Goal: Transaction & Acquisition: Download file/media

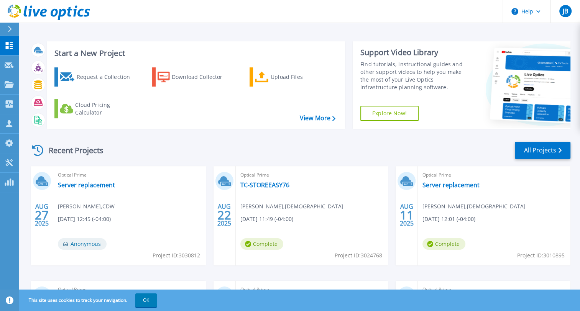
click at [53, 38] on div "Start a New Project Request a Collection Download Collector Upload Files Cloud …" at bounding box center [300, 85] width 541 height 100
click at [244, 189] on link "TC-STOREEASY76" at bounding box center [264, 185] width 49 height 8
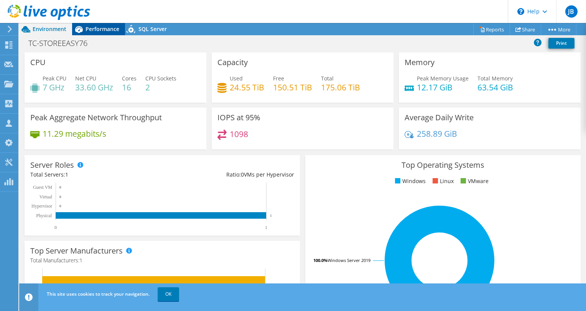
click at [91, 28] on span "Performance" at bounding box center [102, 28] width 34 height 7
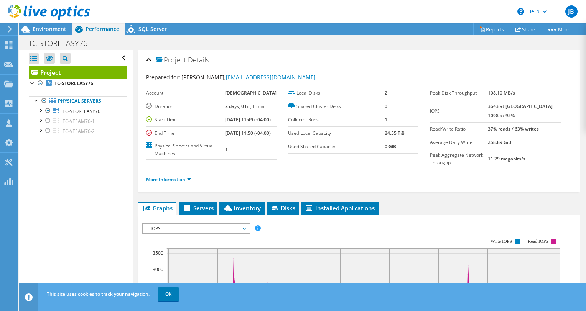
click at [60, 24] on div at bounding box center [45, 13] width 90 height 26
click at [59, 26] on span "Environment" at bounding box center [50, 28] width 34 height 7
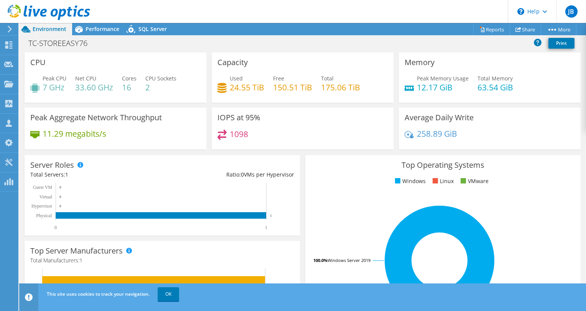
click at [67, 8] on icon at bounding box center [49, 13] width 82 height 16
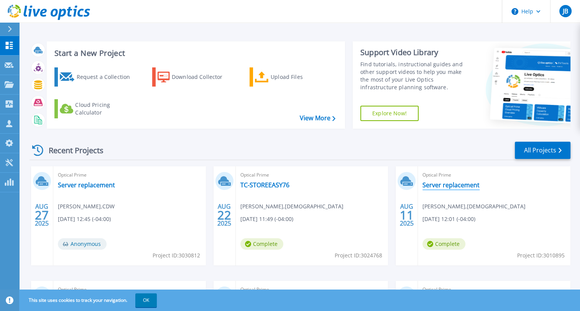
click at [448, 187] on link "Server replacement" at bounding box center [450, 185] width 57 height 8
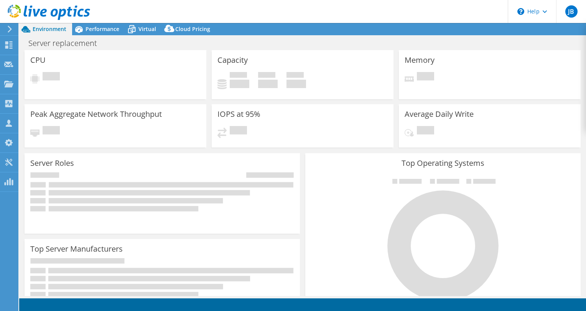
select select "USD"
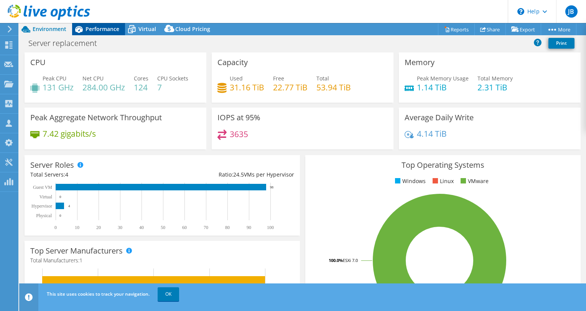
click at [99, 28] on span "Performance" at bounding box center [102, 28] width 34 height 7
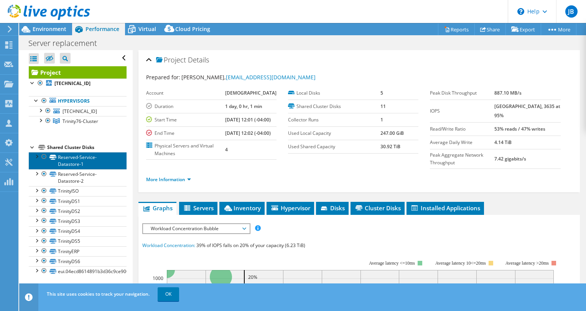
click at [63, 153] on link "Reserved-Service-Datastore-1" at bounding box center [78, 160] width 98 height 17
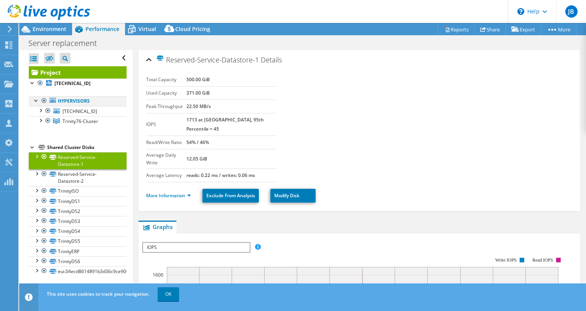
click at [42, 101] on div at bounding box center [44, 100] width 8 height 9
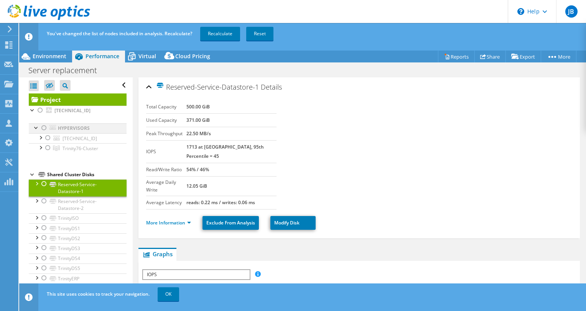
click at [41, 127] on div at bounding box center [44, 127] width 8 height 9
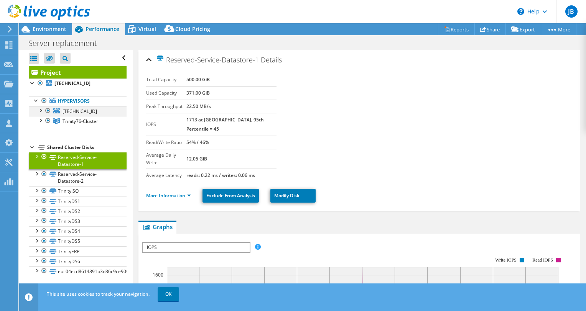
click at [46, 110] on div at bounding box center [48, 110] width 8 height 9
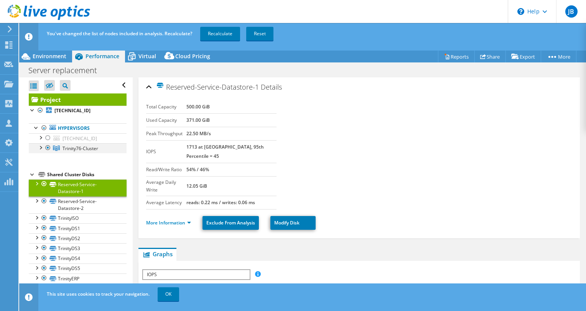
click at [48, 146] on div at bounding box center [48, 147] width 8 height 9
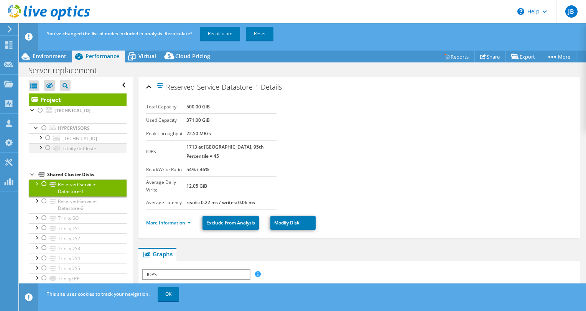
click at [48, 146] on div at bounding box center [48, 147] width 8 height 9
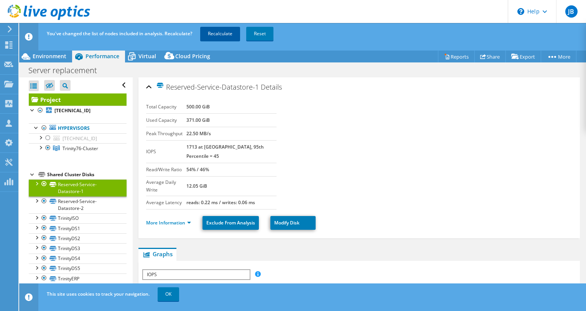
click at [227, 35] on link "Recalculate" at bounding box center [220, 34] width 40 height 14
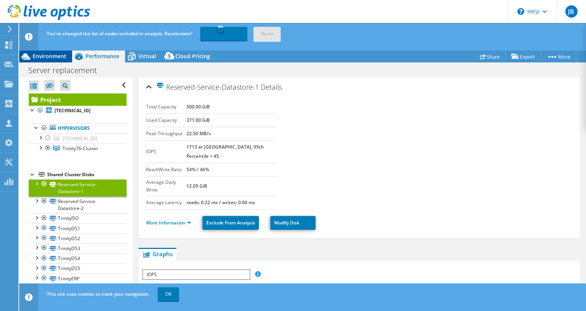
click at [61, 52] on div "Environment" at bounding box center [45, 56] width 53 height 12
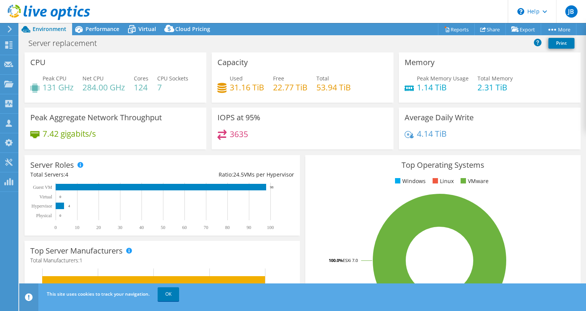
click at [61, 14] on icon at bounding box center [49, 13] width 82 height 16
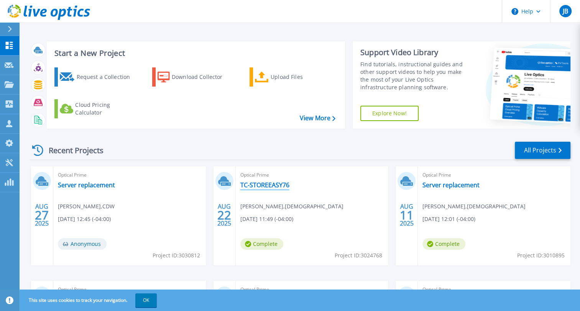
click at [271, 185] on link "TC-STOREEASY76" at bounding box center [264, 185] width 49 height 8
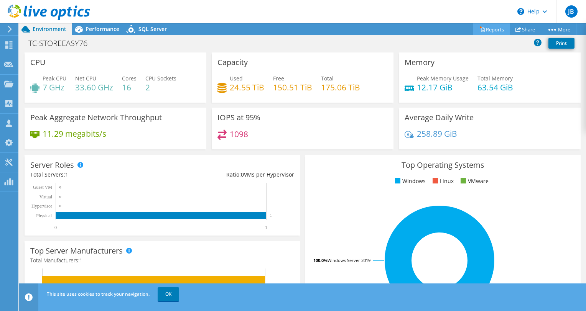
click at [480, 30] on link "Reports" at bounding box center [491, 29] width 37 height 12
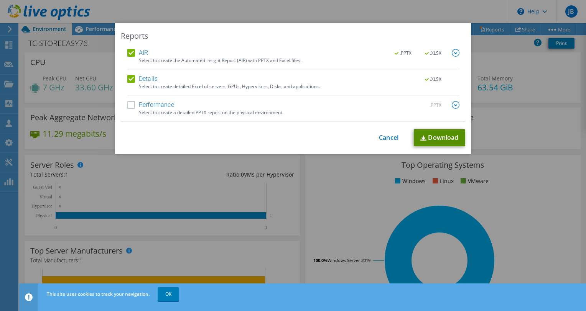
click at [432, 138] on link "Download" at bounding box center [439, 137] width 51 height 17
click at [446, 136] on link "Download" at bounding box center [439, 137] width 51 height 17
click at [294, 176] on div "Reports AIR .PPTX .XLSX Select to create the Automated Insight Report (AIR) wit…" at bounding box center [293, 155] width 586 height 265
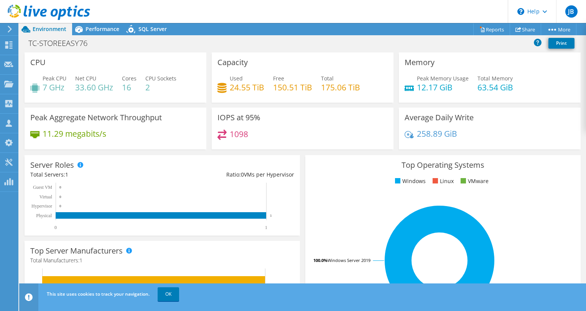
click at [49, 19] on icon at bounding box center [49, 13] width 82 height 16
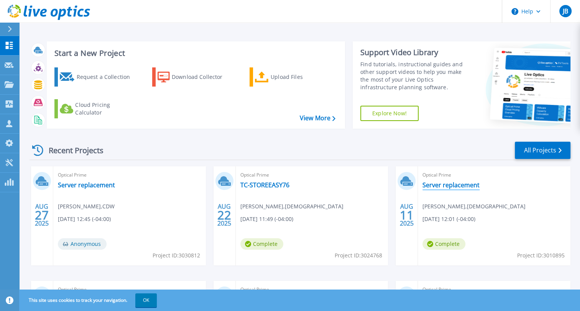
click at [443, 189] on link "Server replacement" at bounding box center [450, 185] width 57 height 8
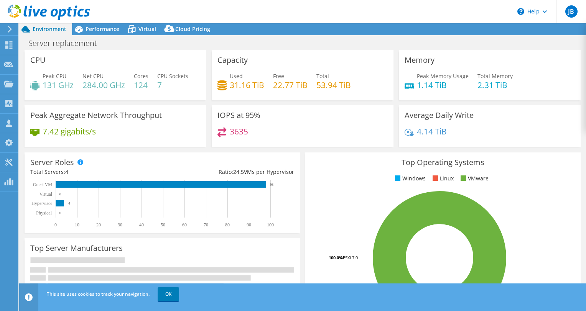
select select "USD"
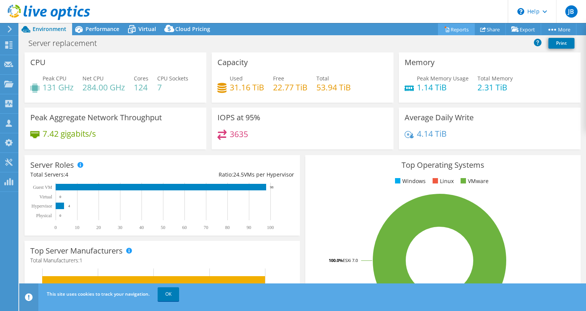
click at [463, 29] on link "Reports" at bounding box center [456, 29] width 37 height 12
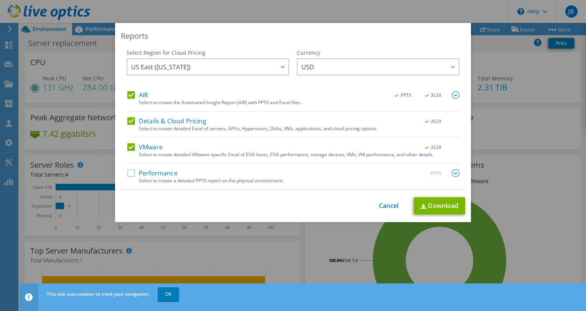
click at [166, 172] on label "Performance" at bounding box center [152, 173] width 50 height 8
click at [0, 0] on input "Performance" at bounding box center [0, 0] width 0 height 0
click at [436, 204] on link "Download" at bounding box center [439, 205] width 51 height 17
